Goal: Information Seeking & Learning: Check status

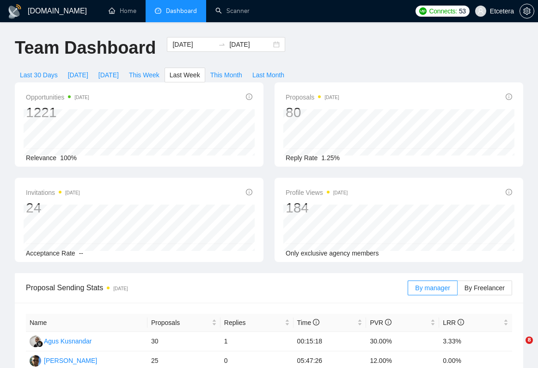
scroll to position [607, 0]
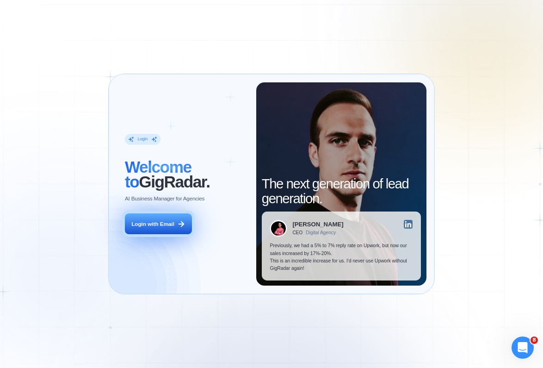
click at [147, 218] on button "Login with Email" at bounding box center [158, 223] width 67 height 21
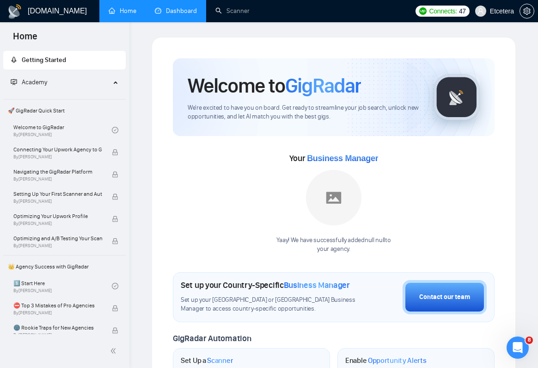
click at [180, 9] on link "Dashboard" at bounding box center [176, 11] width 42 height 8
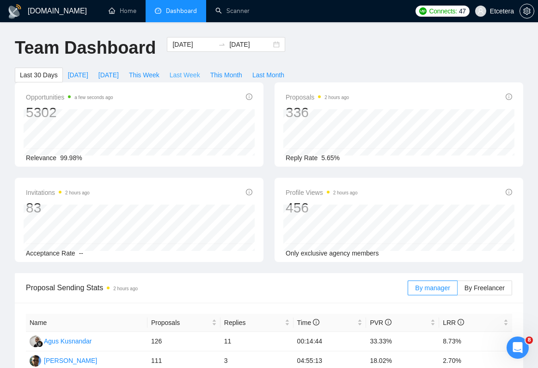
click at [185, 77] on span "Last Week" at bounding box center [185, 75] width 31 height 10
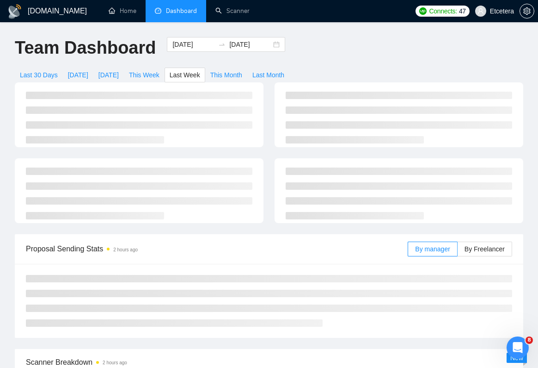
type input "2025-09-15"
type input "2025-09-21"
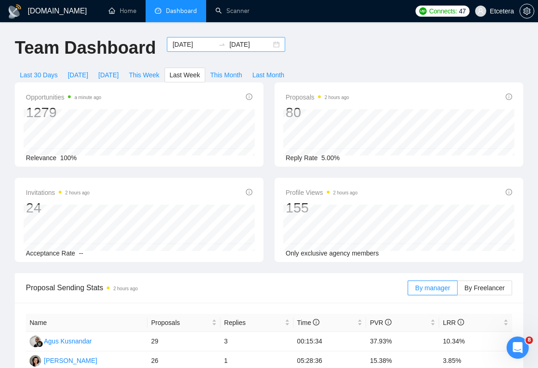
click at [182, 47] on input "2025-09-15" at bounding box center [194, 44] width 42 height 10
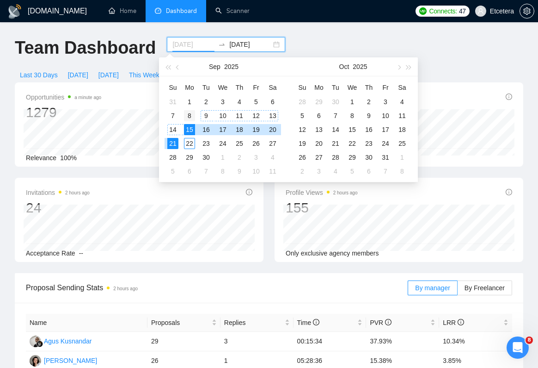
type input "[DATE]"
click at [189, 115] on div "8" at bounding box center [189, 115] width 11 height 11
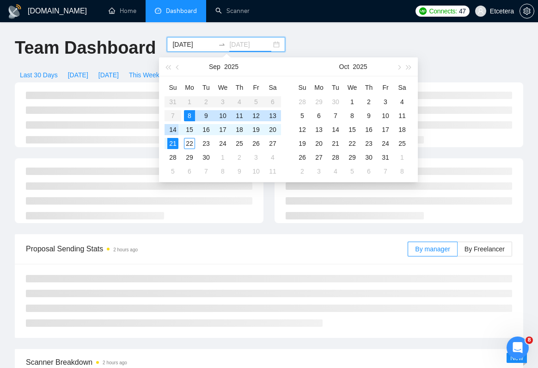
click at [176, 125] on div "14" at bounding box center [172, 129] width 11 height 11
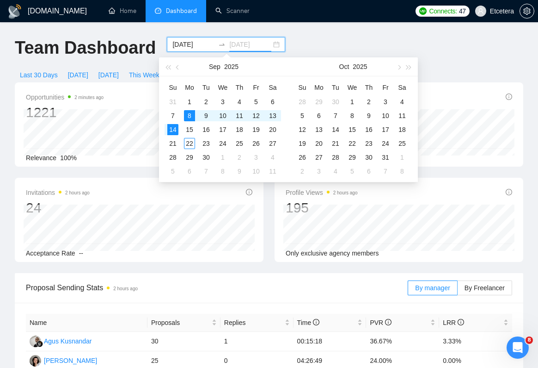
type input "[DATE]"
